Goal: Task Accomplishment & Management: Use online tool/utility

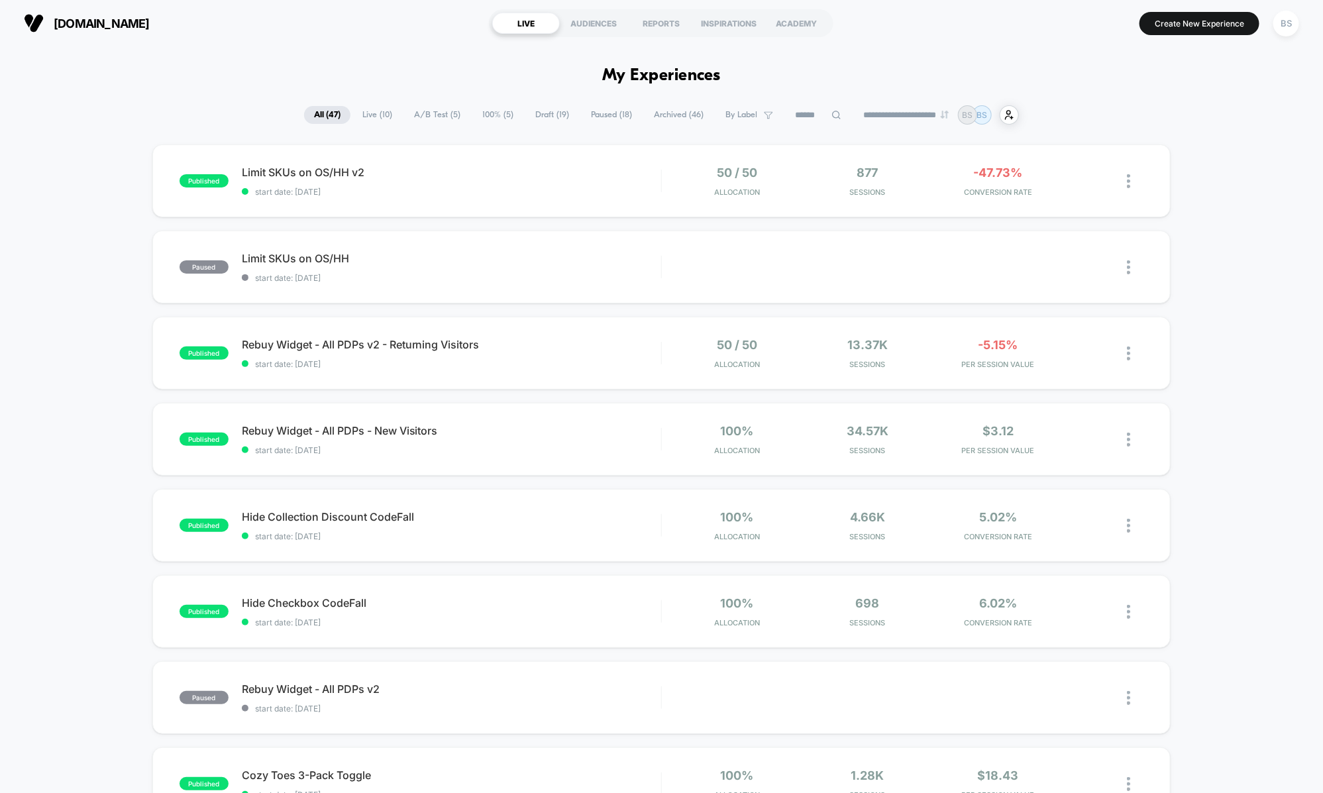
click at [419, 111] on span "A/B Test ( 5 )" at bounding box center [437, 115] width 66 height 18
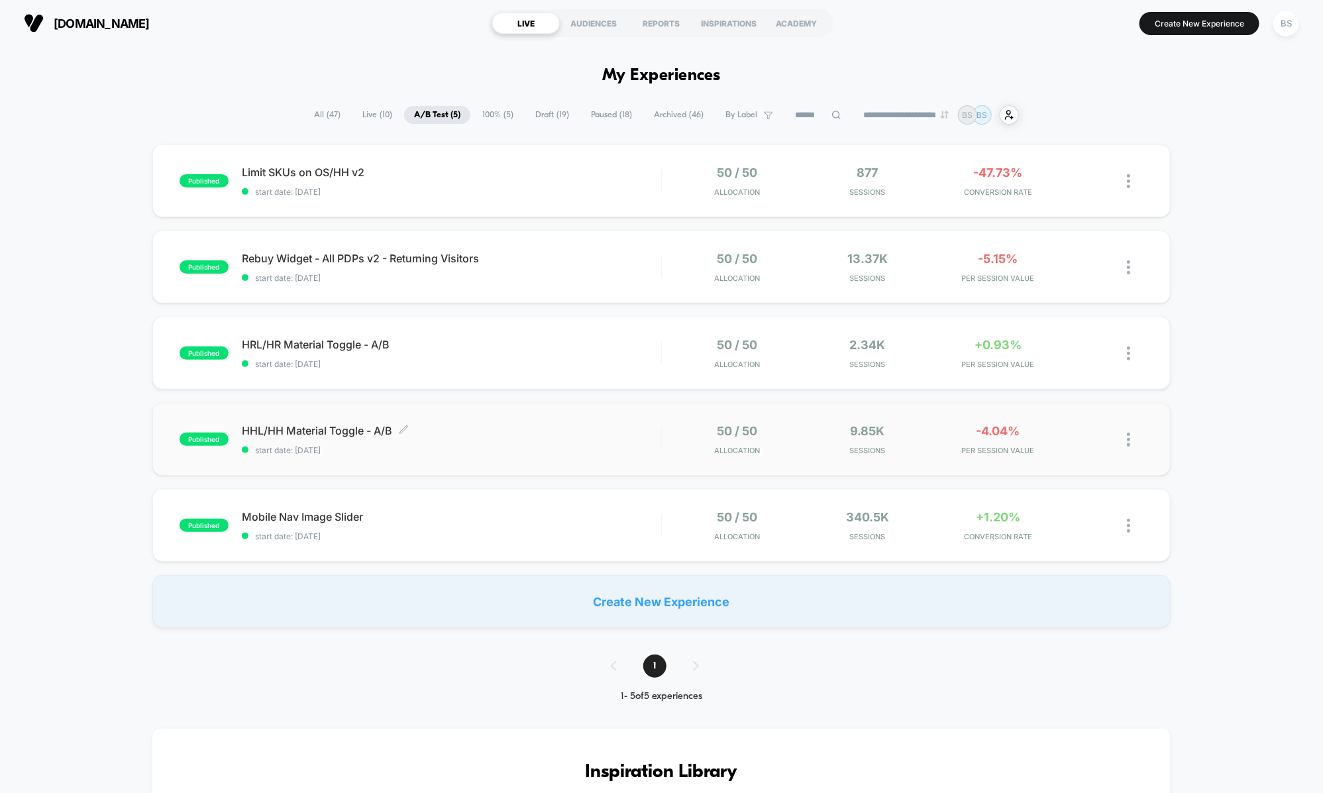
click at [546, 442] on div "HHL/HH Material Toggle - A/B Click to edit experience details Click to edit exp…" at bounding box center [451, 439] width 419 height 31
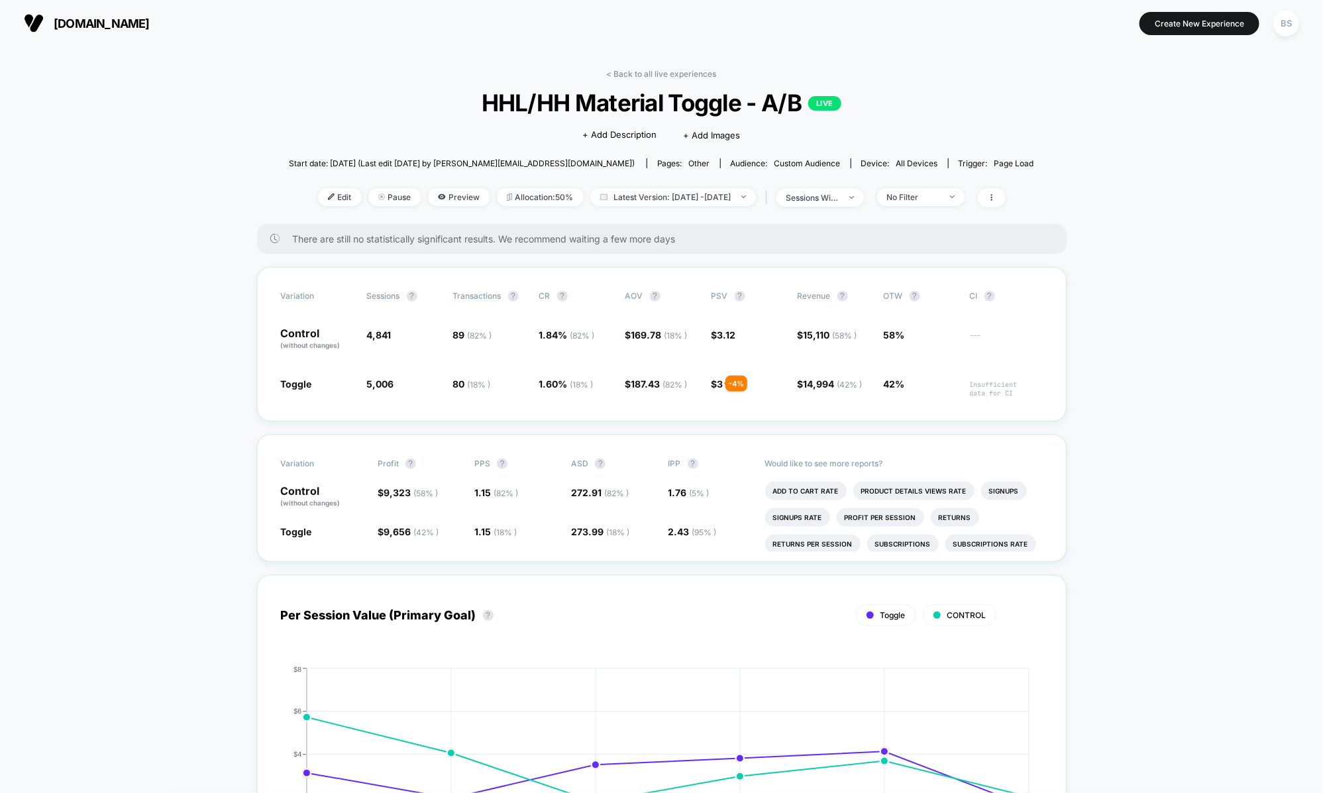
click at [627, 74] on link "< Back to all live experiences" at bounding box center [662, 74] width 110 height 10
